Goal: Navigation & Orientation: Find specific page/section

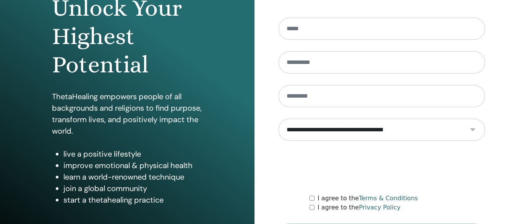
scroll to position [143, 0]
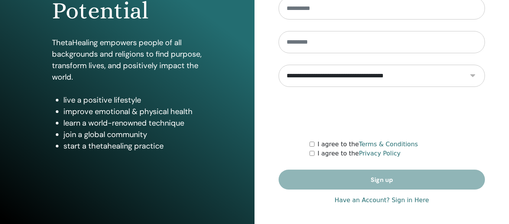
click at [381, 201] on link "Have an Account? Sign in Here" at bounding box center [381, 199] width 94 height 9
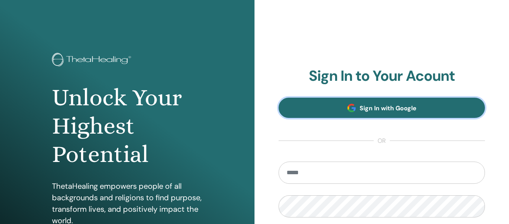
click at [352, 107] on span at bounding box center [351, 108] width 8 height 8
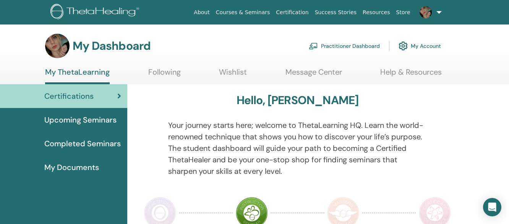
click at [80, 143] on span "Completed Seminars" at bounding box center [82, 143] width 76 height 11
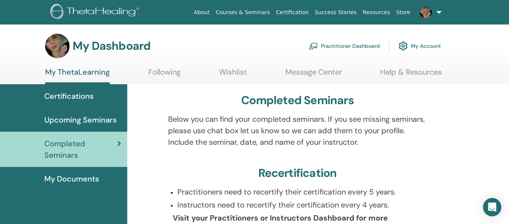
click at [77, 177] on span "My Documents" at bounding box center [71, 178] width 55 height 11
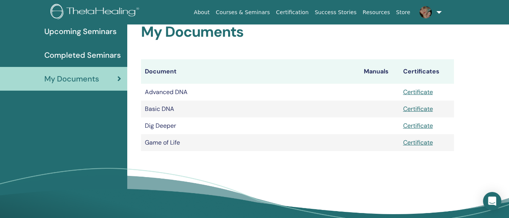
scroll to position [95, 0]
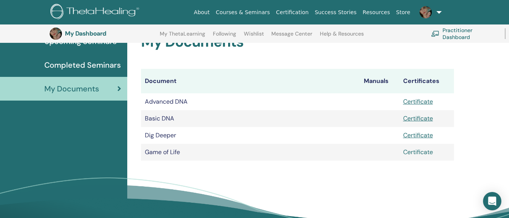
click at [428, 151] on link "Certificate" at bounding box center [418, 152] width 30 height 8
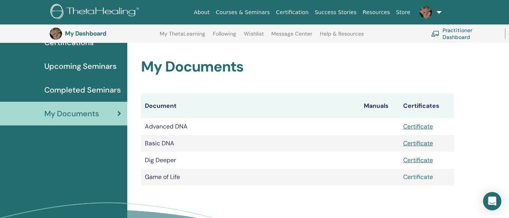
scroll to position [57, 0]
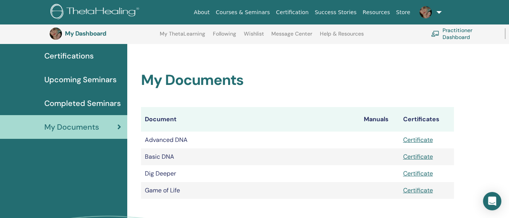
click at [102, 77] on span "Upcoming Seminars" at bounding box center [80, 79] width 72 height 11
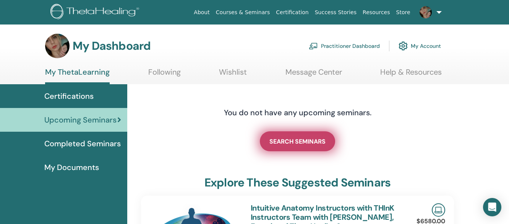
click at [280, 137] on link "SEARCH SEMINARS" at bounding box center [297, 141] width 75 height 20
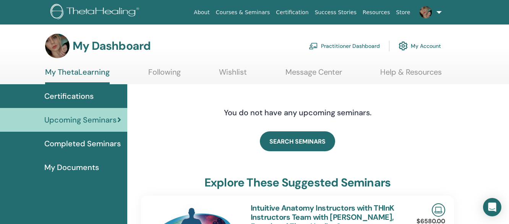
click at [162, 77] on link "Following" at bounding box center [164, 74] width 32 height 15
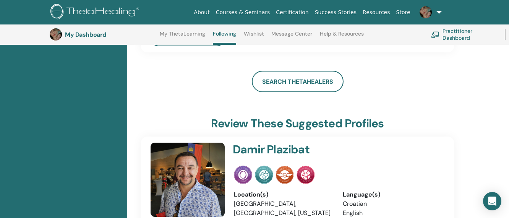
scroll to position [97, 0]
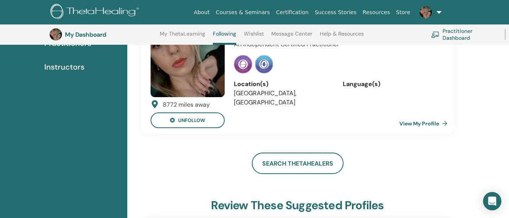
click at [420, 125] on link "View My Profile" at bounding box center [424, 123] width 51 height 15
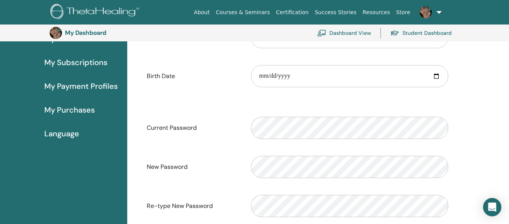
scroll to position [93, 0]
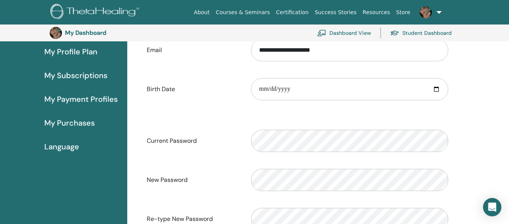
click at [89, 99] on span "My Payment Profiles" at bounding box center [80, 98] width 73 height 11
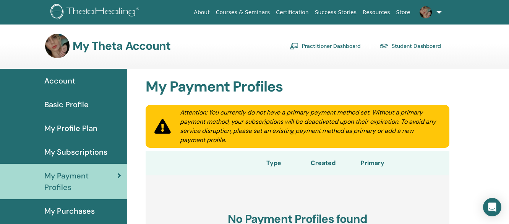
click at [83, 123] on span "My Profile Plan" at bounding box center [70, 127] width 53 height 11
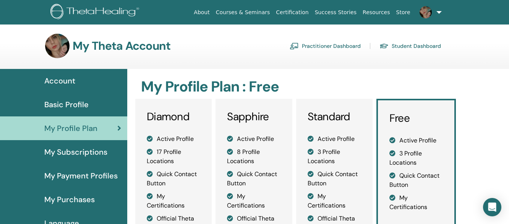
click at [81, 105] on span "Basic Profile" at bounding box center [66, 104] width 44 height 11
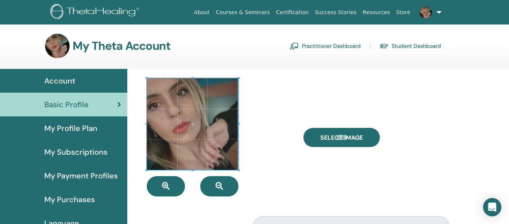
click at [221, 133] on span at bounding box center [193, 124] width 92 height 92
click at [82, 81] on div "Account" at bounding box center [63, 80] width 115 height 11
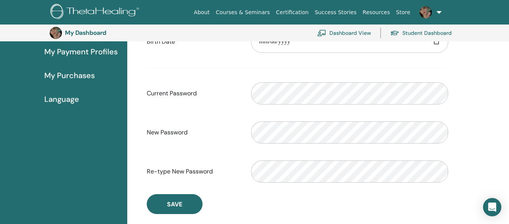
scroll to position [170, 0]
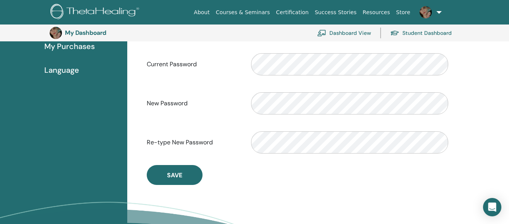
click at [84, 64] on div "Language" at bounding box center [63, 69] width 115 height 11
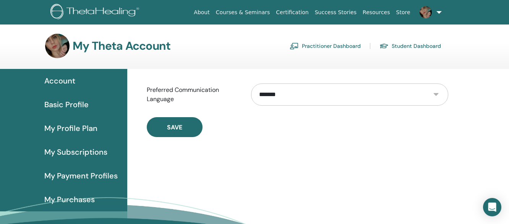
click at [288, 96] on select "**********" at bounding box center [349, 94] width 197 height 22
click at [257, 127] on div "Save" at bounding box center [298, 127] width 302 height 20
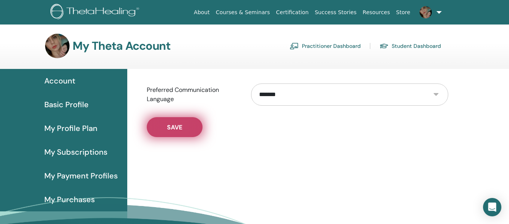
click at [192, 122] on button "Save" at bounding box center [175, 127] width 56 height 20
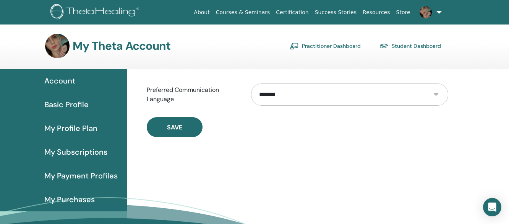
click at [341, 95] on select "**********" at bounding box center [349, 94] width 197 height 22
click at [84, 152] on span "My Subscriptions" at bounding box center [75, 151] width 63 height 11
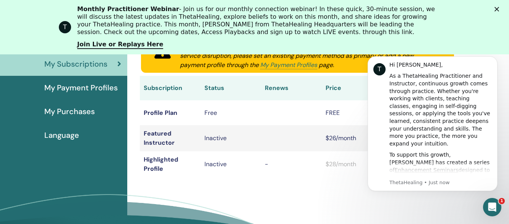
scroll to position [170, 0]
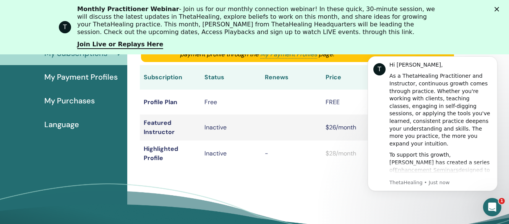
click at [262, 177] on div "My Subscriptions Subscriptions Purchases Attention: You currently do not have a…" at bounding box center [318, 114] width 382 height 289
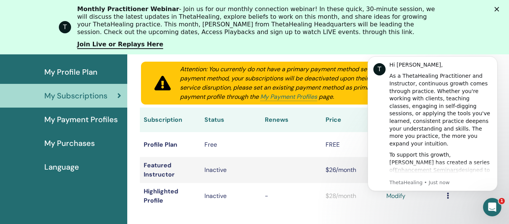
scroll to position [0, 0]
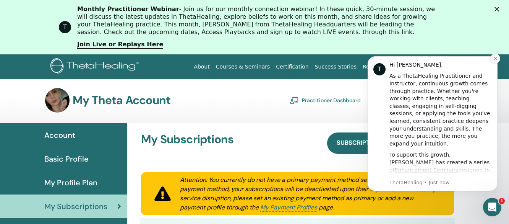
click at [494, 60] on icon "Dismiss notification" at bounding box center [495, 58] width 4 height 4
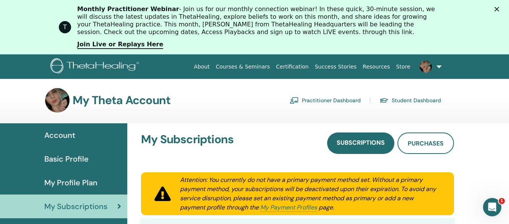
click at [380, 66] on link "Resources" at bounding box center [377, 67] width 34 height 14
click at [325, 47] on div "Monthly Practitioner Webinar - Join us for our monthly connection webinar! In t…" at bounding box center [263, 27] width 373 height 48
click at [334, 101] on link "Practitioner Dashboard" at bounding box center [325, 100] width 71 height 12
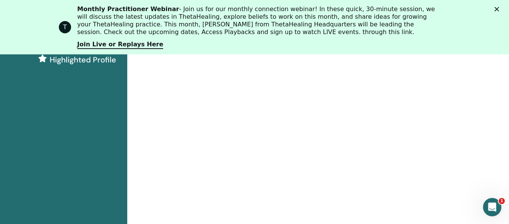
scroll to position [38, 0]
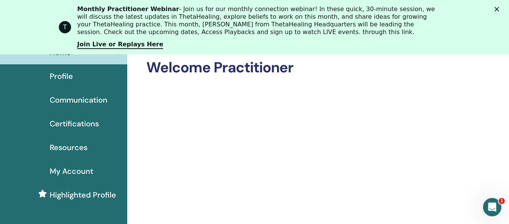
click at [499, 8] on polygon "Close" at bounding box center [497, 9] width 5 height 5
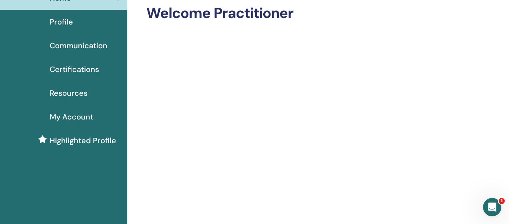
click at [61, 141] on span "Highlighted Profile" at bounding box center [83, 140] width 67 height 11
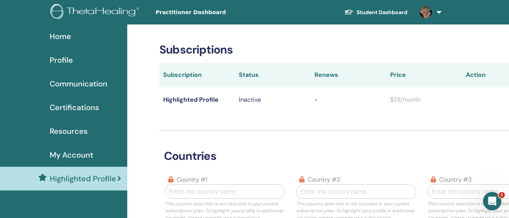
click at [253, 98] on p "Inactive" at bounding box center [273, 99] width 68 height 9
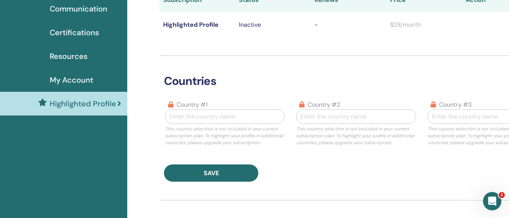
scroll to position [76, 0]
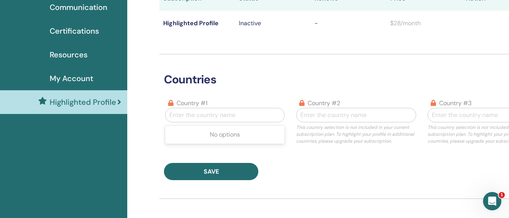
click at [244, 115] on div at bounding box center [224, 115] width 111 height 11
click at [303, 154] on div "countries country #1 Enter the country name This country selection is not inclu…" at bounding box center [356, 117] width 394 height 126
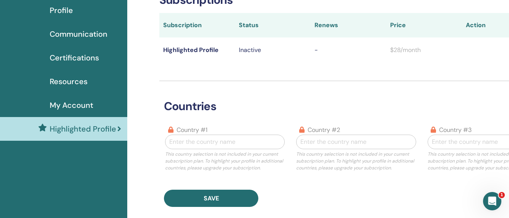
scroll to position [0, 0]
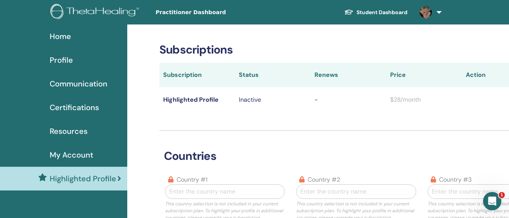
click at [74, 131] on span "Resources" at bounding box center [69, 130] width 38 height 11
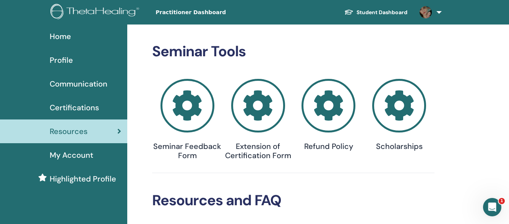
click at [60, 59] on span "Profile" at bounding box center [61, 59] width 23 height 11
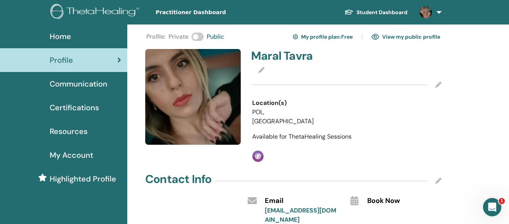
click at [75, 32] on div "Home" at bounding box center [63, 36] width 115 height 11
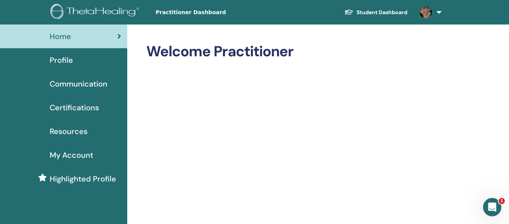
click at [382, 11] on link "Student Dashboard" at bounding box center [375, 12] width 75 height 14
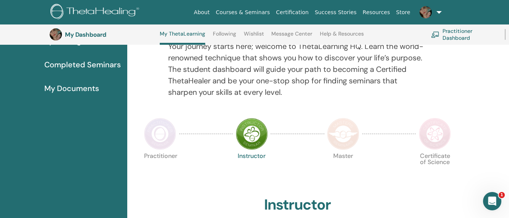
scroll to position [97, 0]
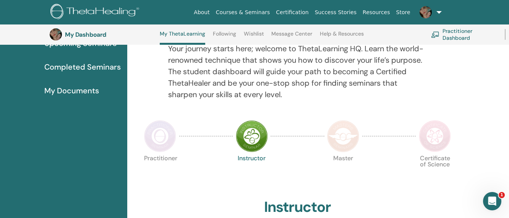
click at [247, 136] on img at bounding box center [252, 136] width 32 height 32
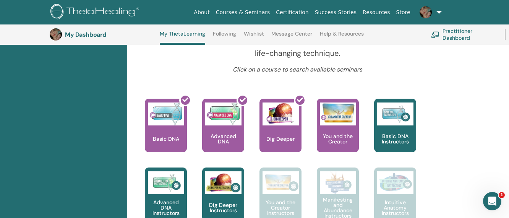
scroll to position [288, 0]
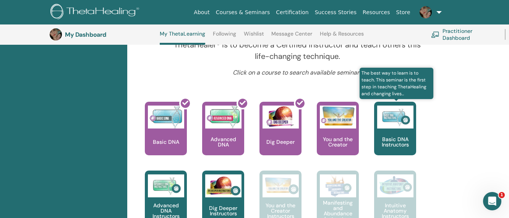
click at [407, 136] on p "Basic DNA Instructors" at bounding box center [395, 141] width 42 height 11
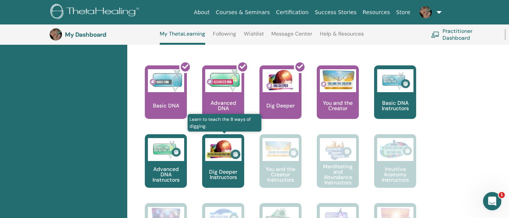
scroll to position [364, 0]
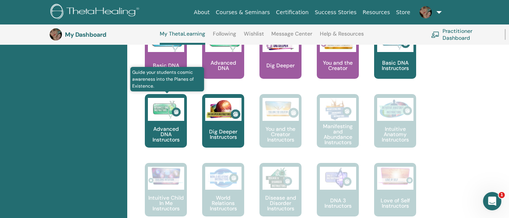
click at [163, 117] on img at bounding box center [166, 109] width 36 height 23
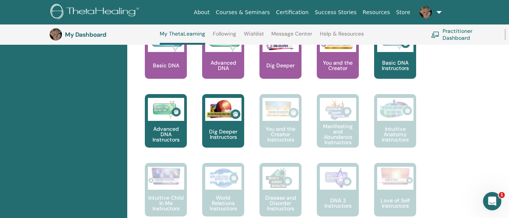
click at [493, 200] on icon "Open Intercom Messenger" at bounding box center [492, 201] width 13 height 13
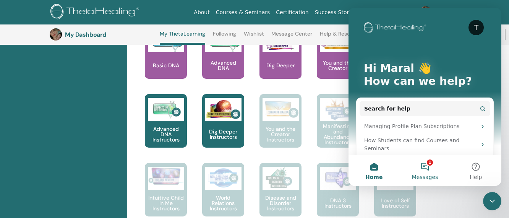
click at [426, 176] on span "Messages" at bounding box center [425, 176] width 26 height 5
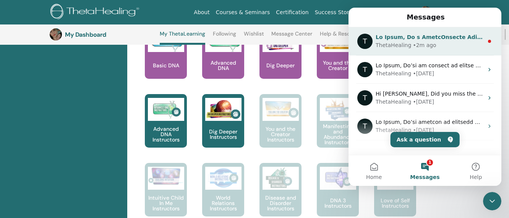
click at [426, 44] on div "• 2m ago" at bounding box center [424, 45] width 23 height 8
